Goal: Transaction & Acquisition: Purchase product/service

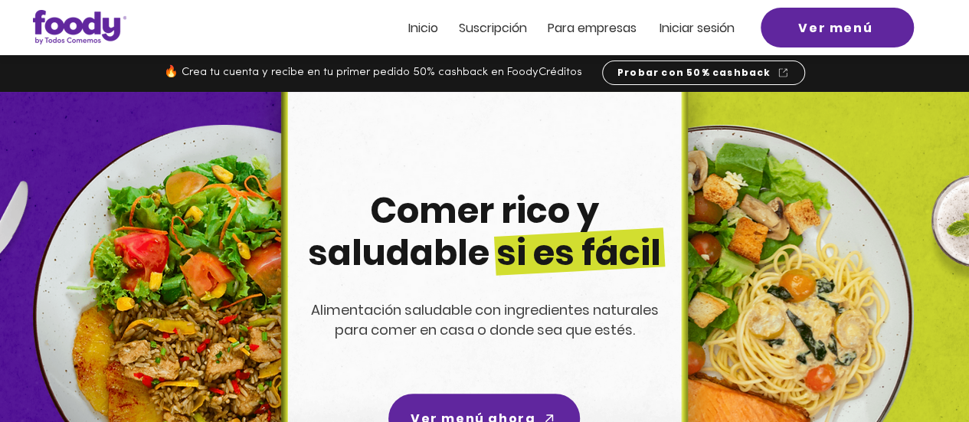
click at [428, 25] on span "Inicio" at bounding box center [423, 28] width 30 height 18
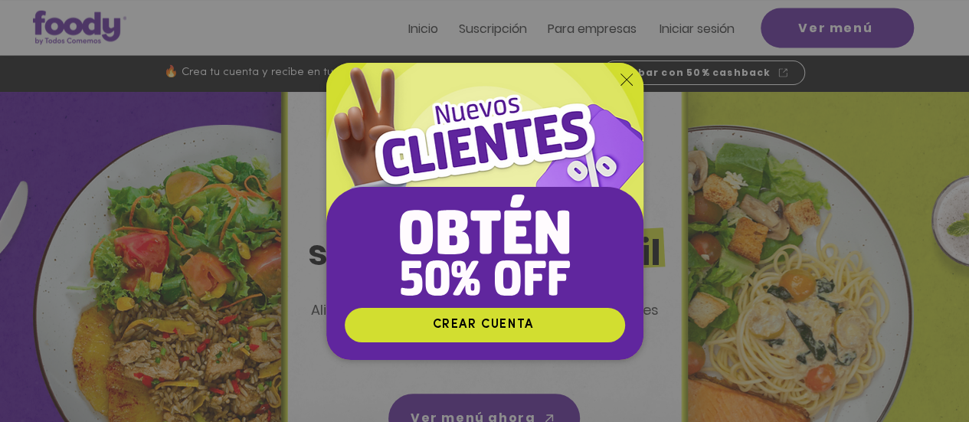
click at [625, 79] on icon "Volver al sitio" at bounding box center [627, 80] width 12 height 12
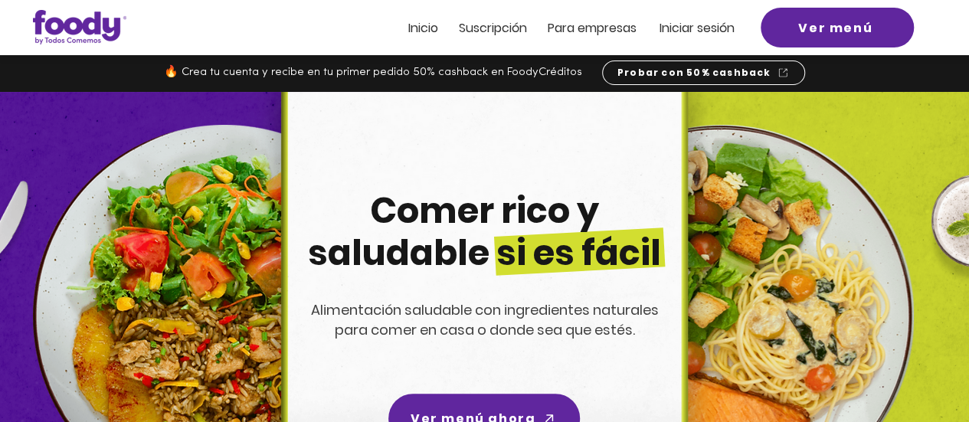
click at [679, 21] on span "Iniciar sesión" at bounding box center [697, 28] width 75 height 18
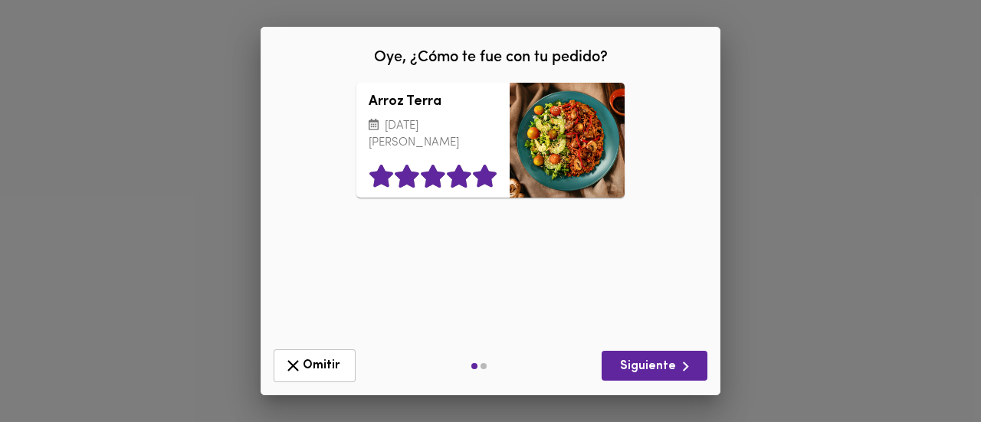
click at [478, 174] on icon at bounding box center [485, 175] width 24 height 23
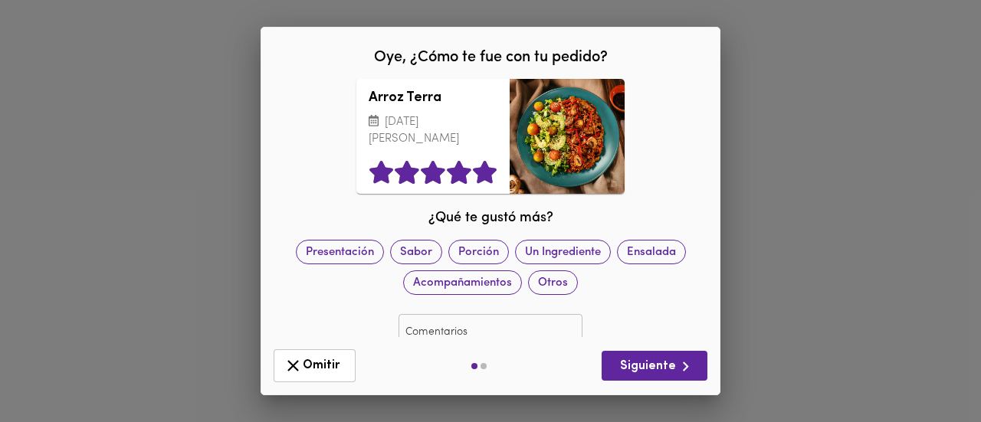
scroll to position [28, 0]
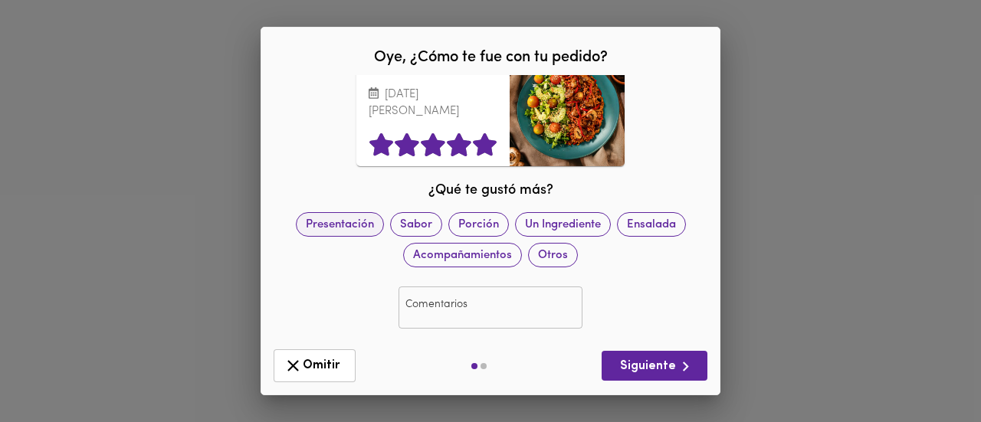
click at [383, 221] on span "Presentación" at bounding box center [340, 225] width 87 height 16
click at [415, 226] on span "Sabor" at bounding box center [415, 225] width 51 height 16
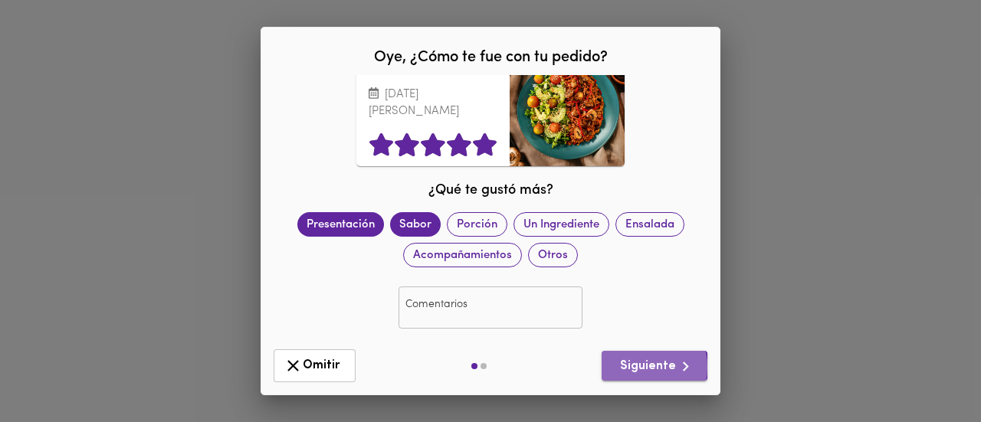
click at [643, 368] on span "Siguiente" at bounding box center [654, 366] width 81 height 19
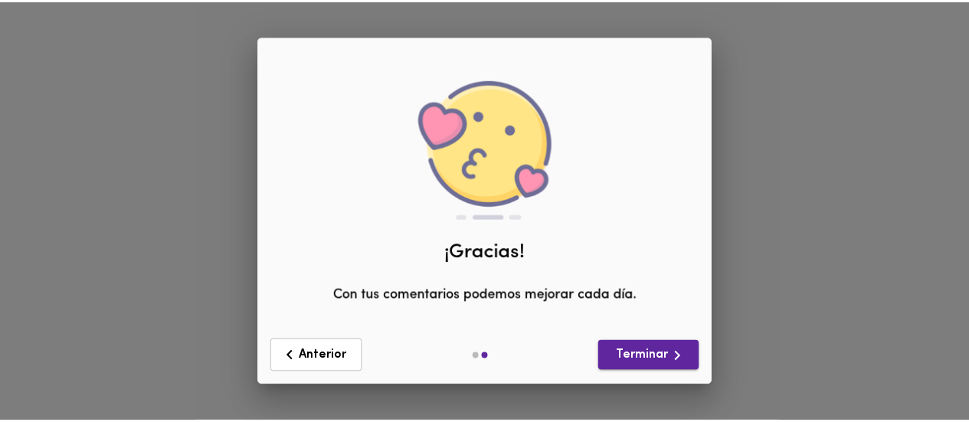
scroll to position [0, 0]
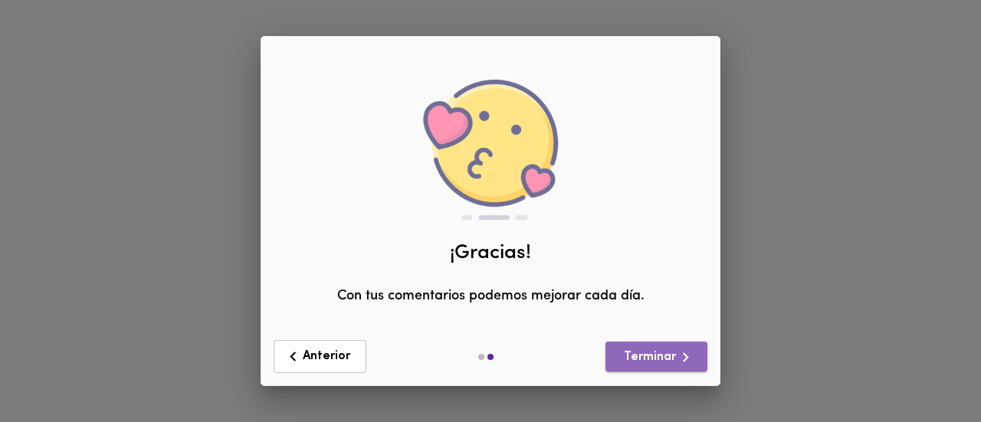
click at [642, 362] on span "Terminar" at bounding box center [656, 357] width 77 height 19
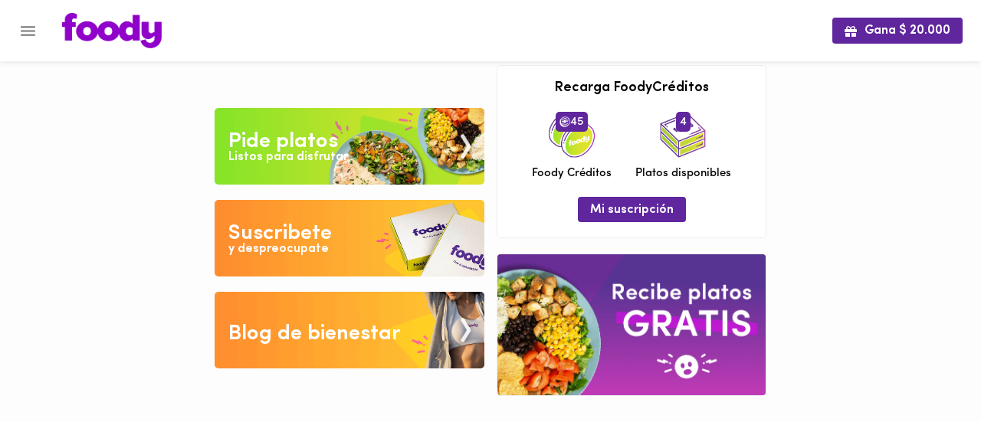
click at [311, 152] on div "Listos para disfrutar" at bounding box center [288, 158] width 120 height 18
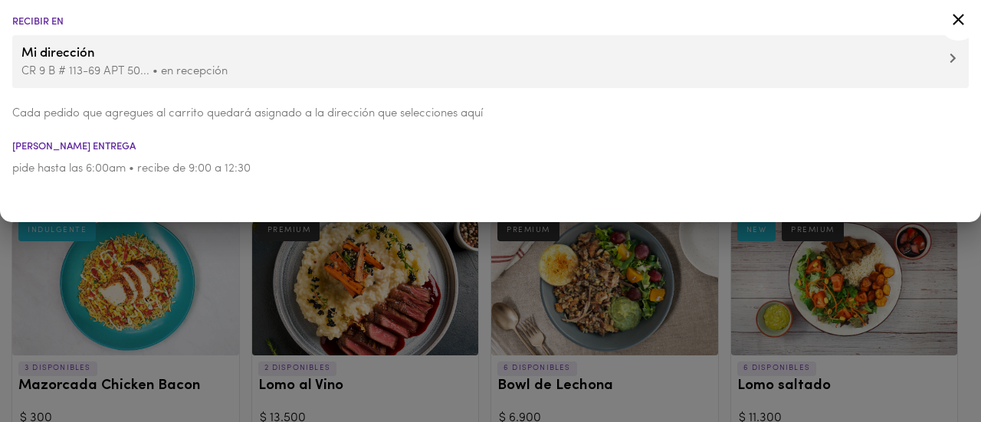
click at [961, 21] on icon at bounding box center [958, 19] width 11 height 11
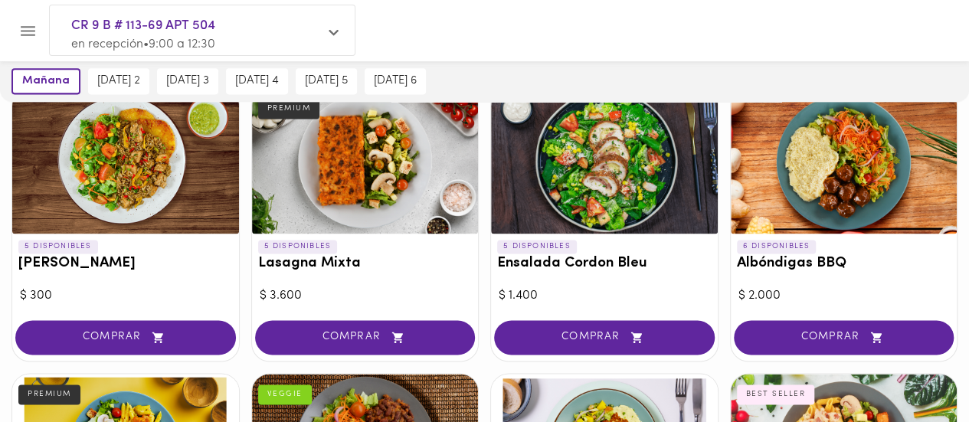
scroll to position [1226, 0]
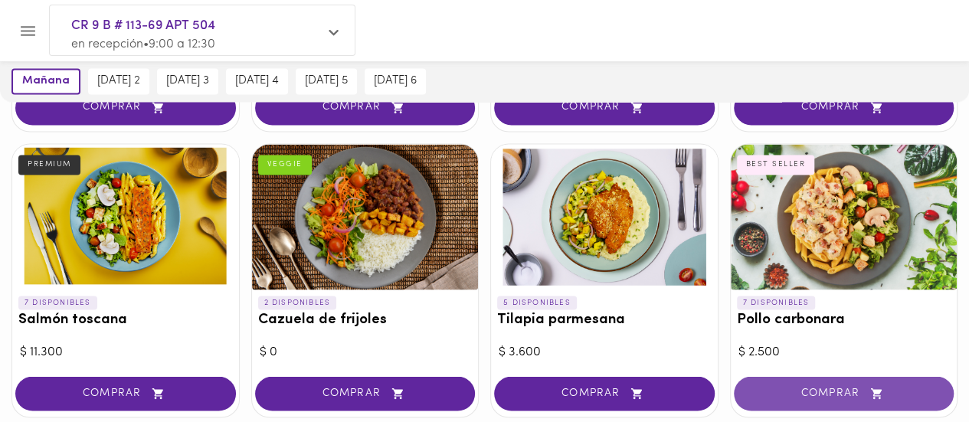
click at [854, 387] on span "COMPRAR" at bounding box center [844, 393] width 182 height 13
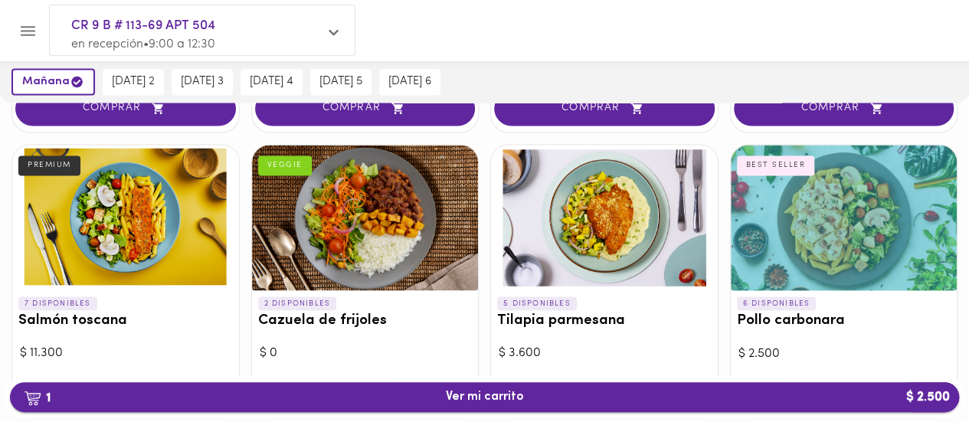
click at [491, 401] on span "1 Ver mi carrito $ 2.500" at bounding box center [485, 397] width 78 height 15
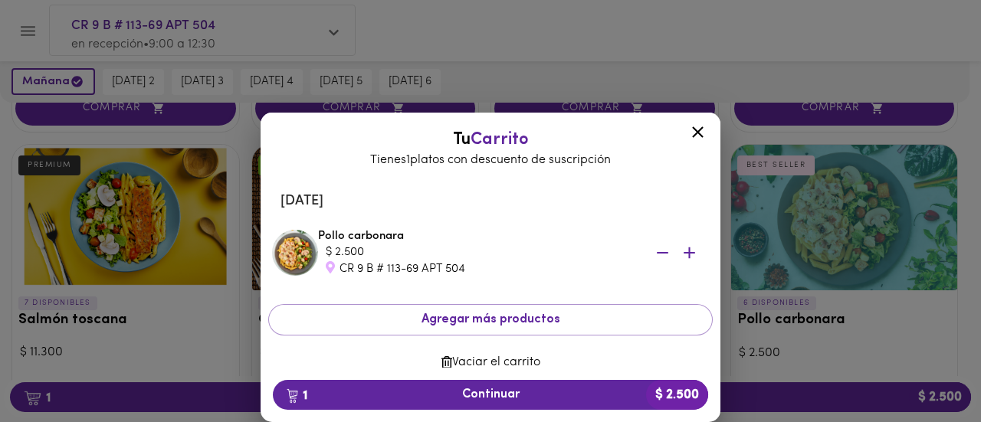
scroll to position [18, 0]
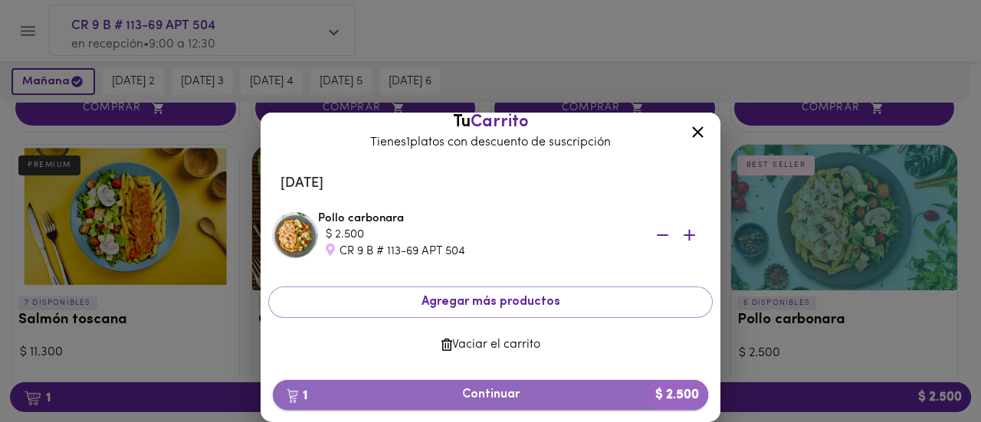
click at [536, 392] on span "1 Continuar $ 2.500" at bounding box center [490, 395] width 411 height 15
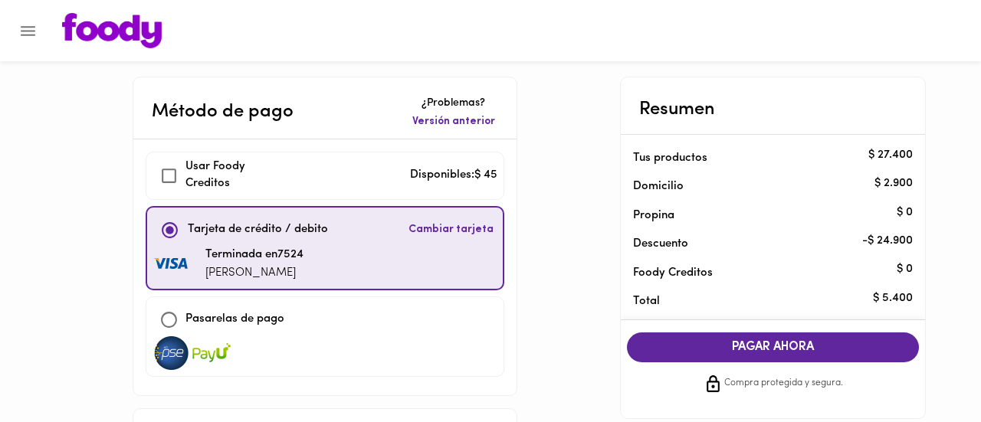
checkbox input "true"
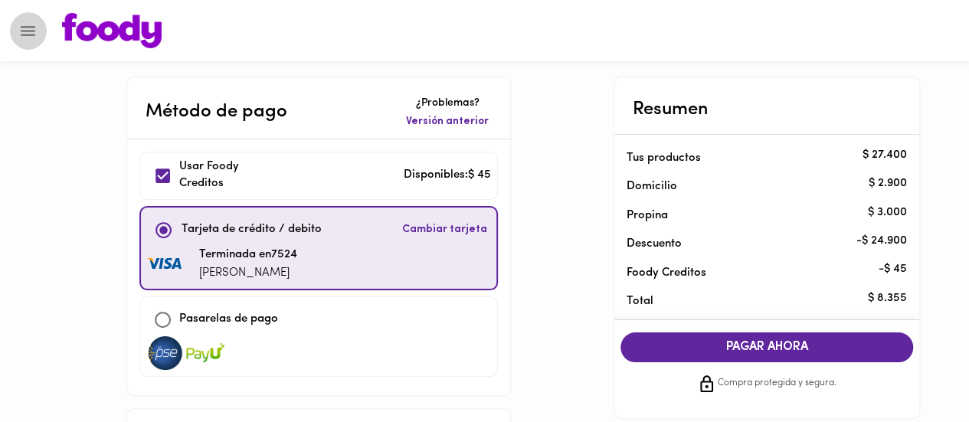
click at [29, 33] on icon "Menu" at bounding box center [27, 30] width 19 height 19
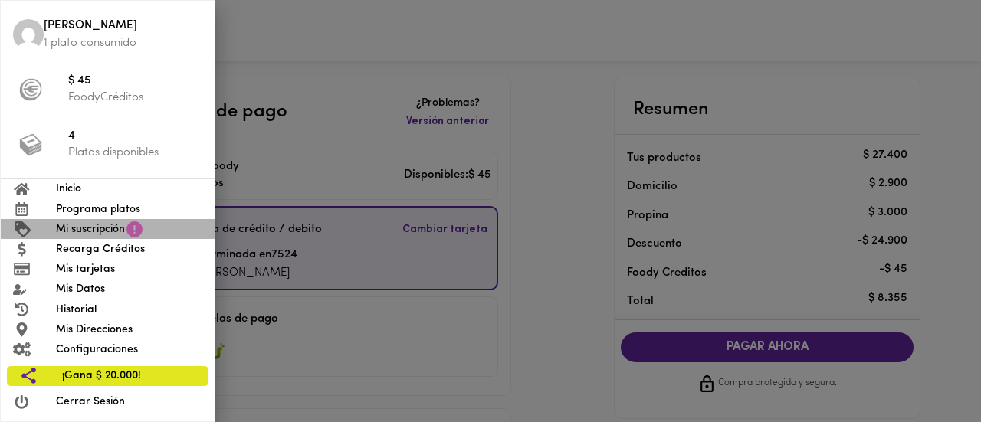
click at [64, 226] on span "Mi suscripción" at bounding box center [90, 229] width 69 height 16
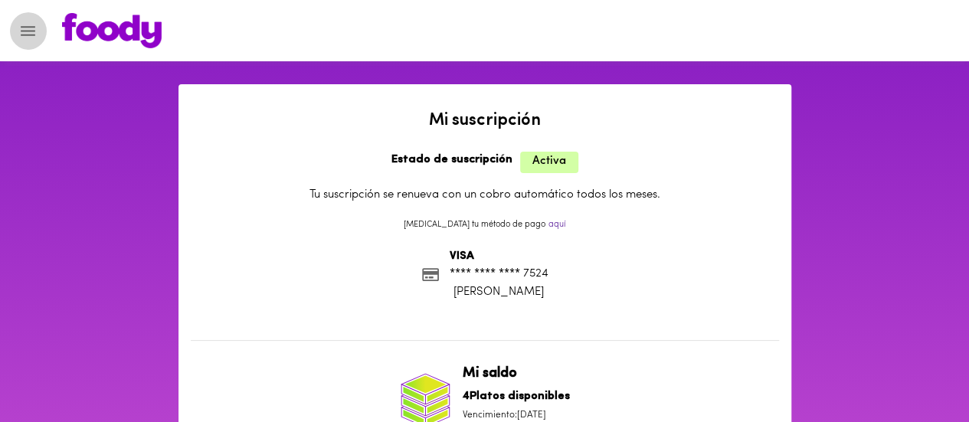
click at [38, 32] on button "Menu" at bounding box center [28, 31] width 38 height 38
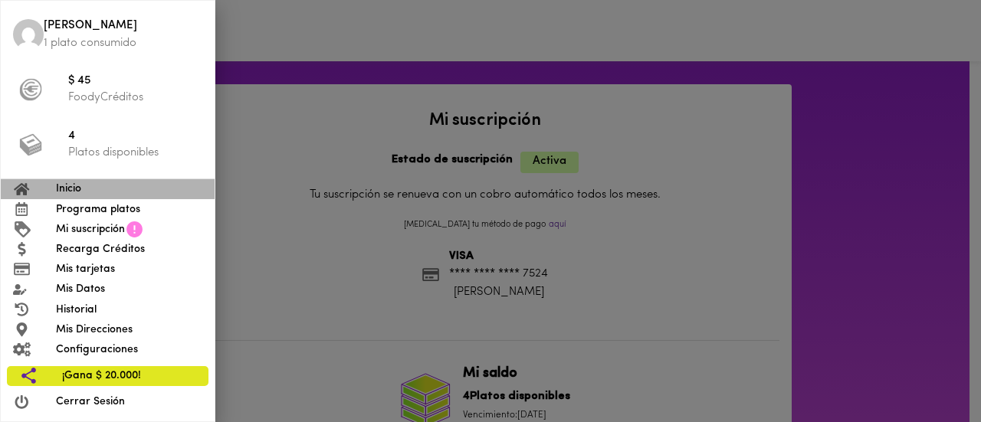
click at [73, 183] on span "Inicio" at bounding box center [129, 189] width 146 height 16
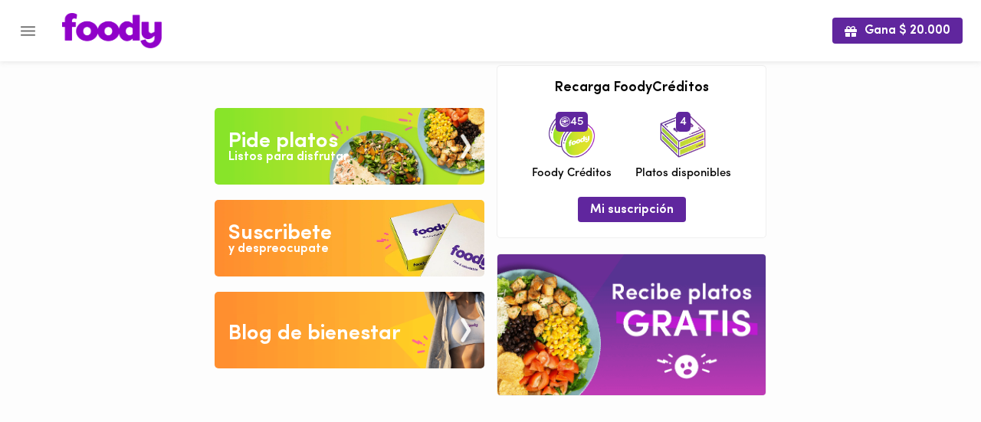
click at [261, 148] on div "Pide platos" at bounding box center [283, 141] width 110 height 31
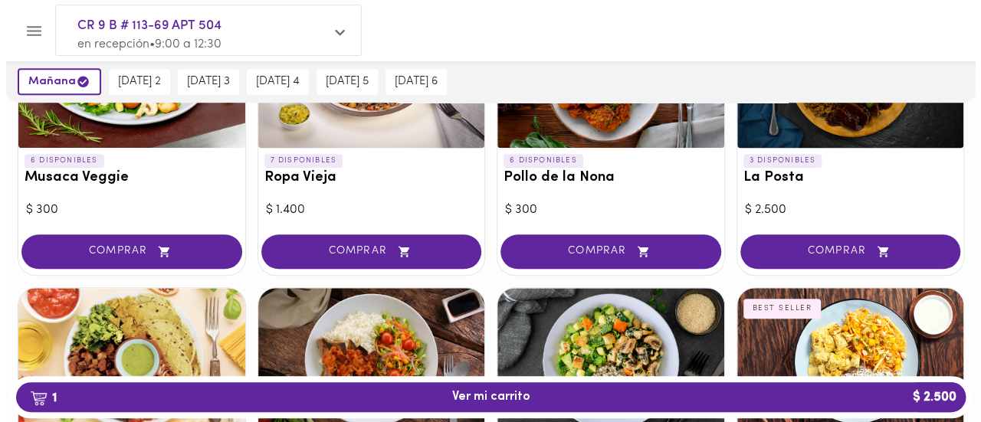
scroll to position [536, 0]
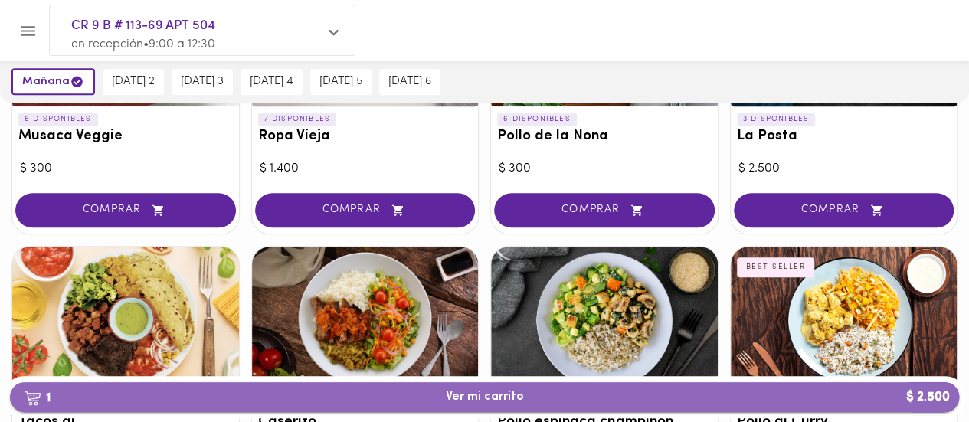
click at [471, 402] on span "1 Ver mi carrito $ 2.500" at bounding box center [485, 397] width 78 height 15
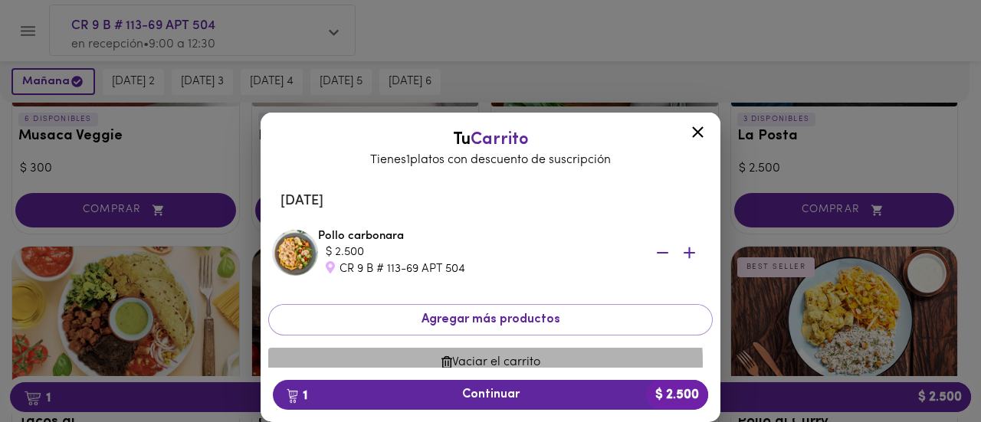
click at [475, 362] on span "Vaciar el carrito" at bounding box center [490, 363] width 420 height 15
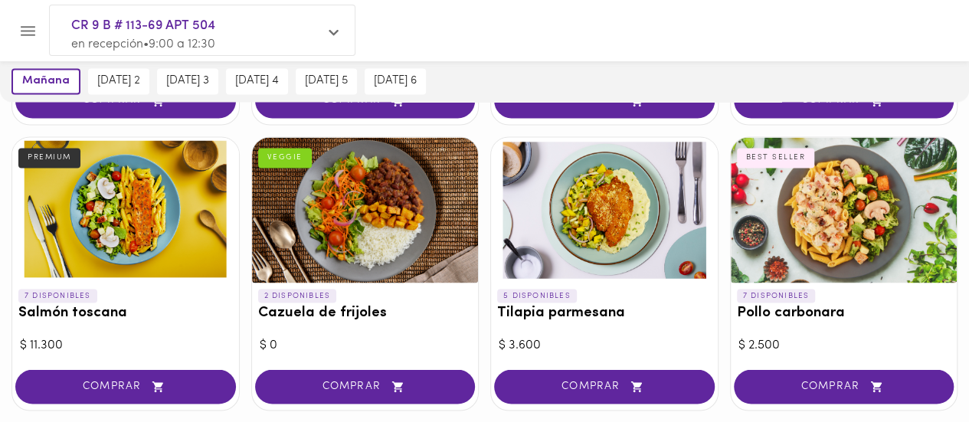
scroll to position [1226, 0]
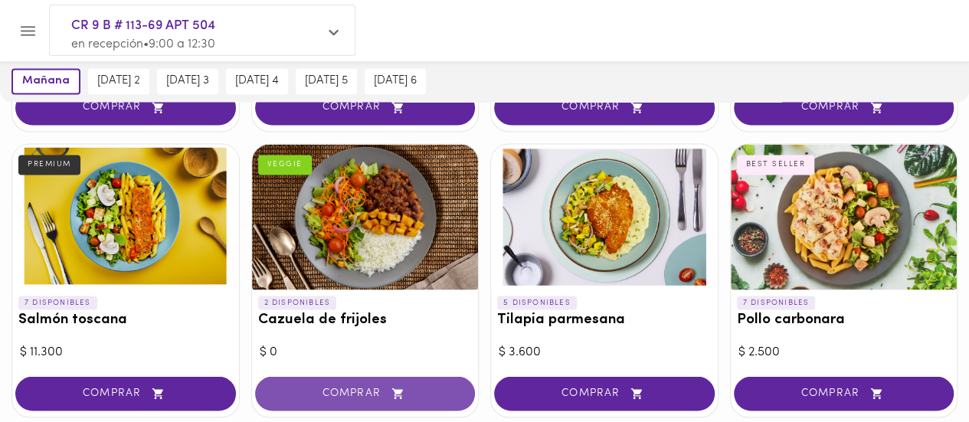
click at [333, 387] on span "COMPRAR" at bounding box center [365, 393] width 182 height 13
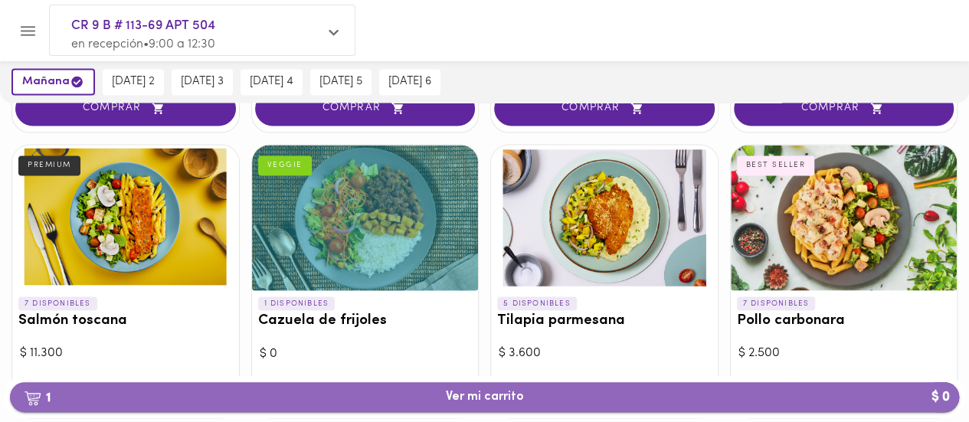
click at [415, 398] on span "1 Ver mi carrito $ 0" at bounding box center [484, 397] width 925 height 15
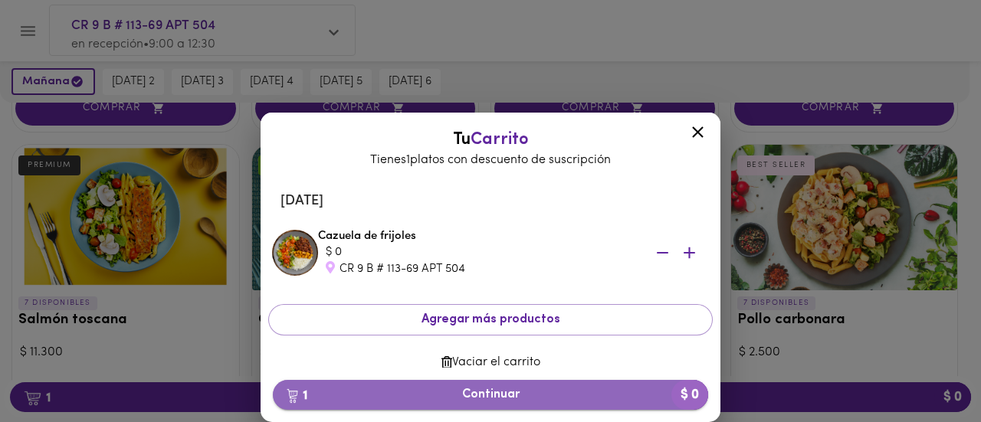
click at [420, 390] on span "1 Continuar $ 0" at bounding box center [490, 395] width 411 height 15
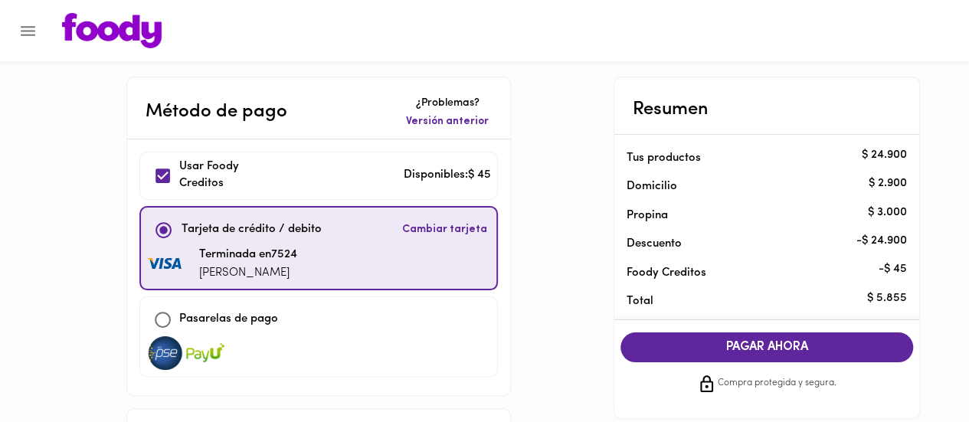
click at [255, 192] on div "Usar Foody Creditos Disponibles: $ 45" at bounding box center [318, 176] width 359 height 48
click at [165, 177] on input "checkbox" at bounding box center [162, 175] width 33 height 33
checkbox input "true"
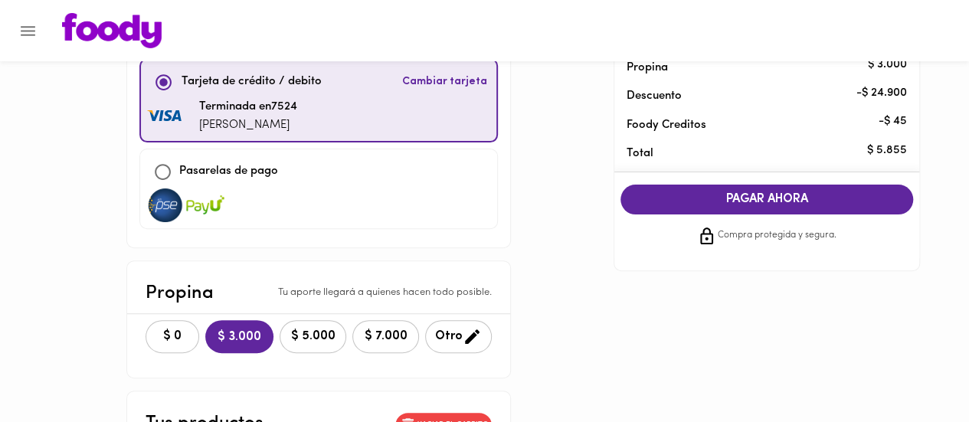
scroll to position [153, 0]
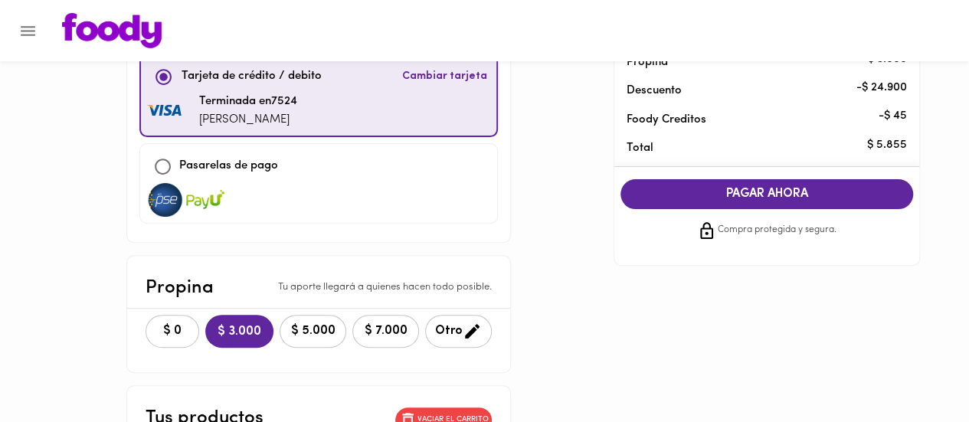
click at [176, 336] on span "$ 0" at bounding box center [173, 331] width 34 height 15
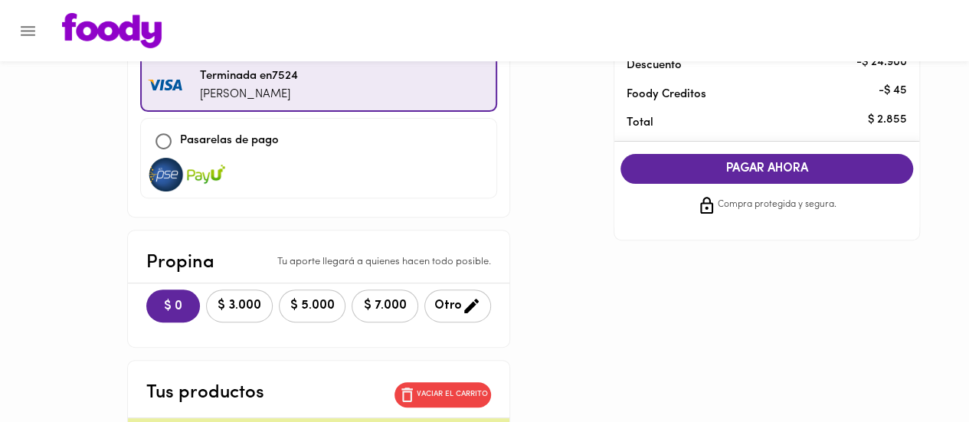
scroll to position [41, 0]
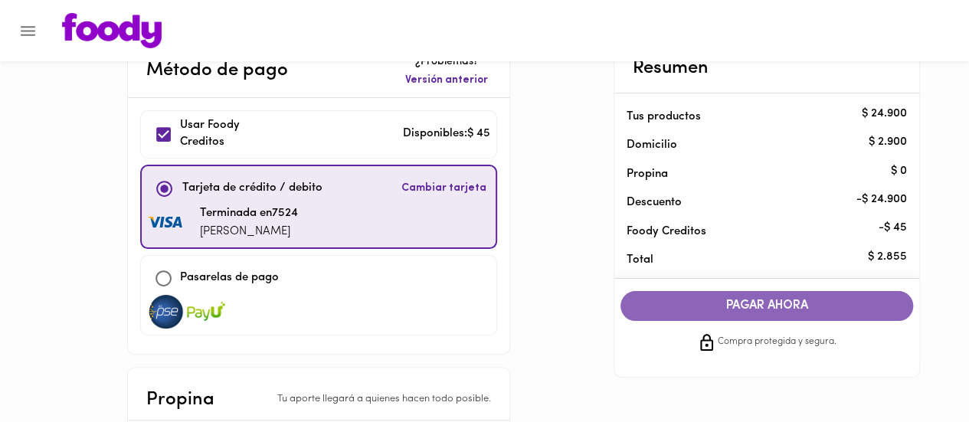
click at [667, 307] on span "PAGAR AHORA" at bounding box center [767, 306] width 262 height 15
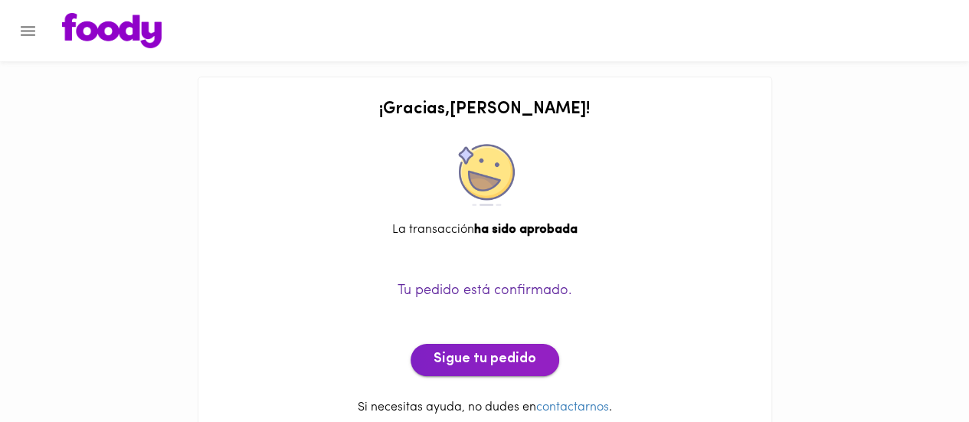
click at [467, 366] on span "Sigue tu pedido" at bounding box center [485, 360] width 103 height 17
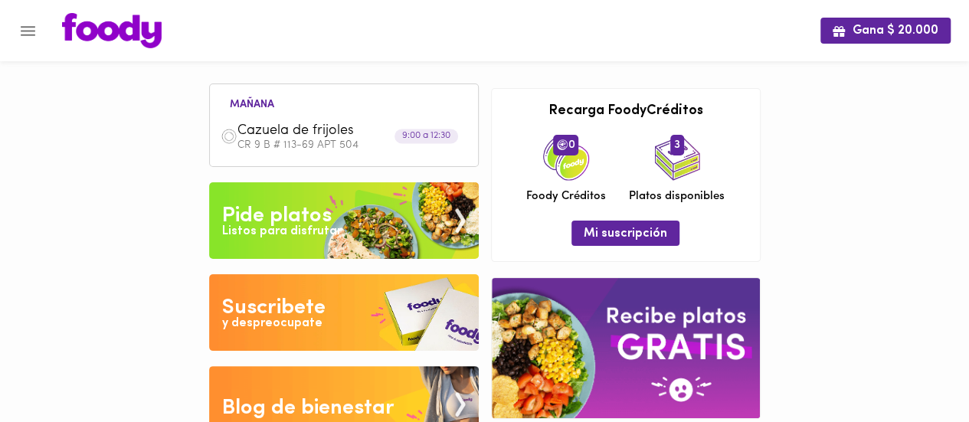
click at [434, 37] on div at bounding box center [434, 30] width 774 height 35
